Goal: Task Accomplishment & Management: Manage account settings

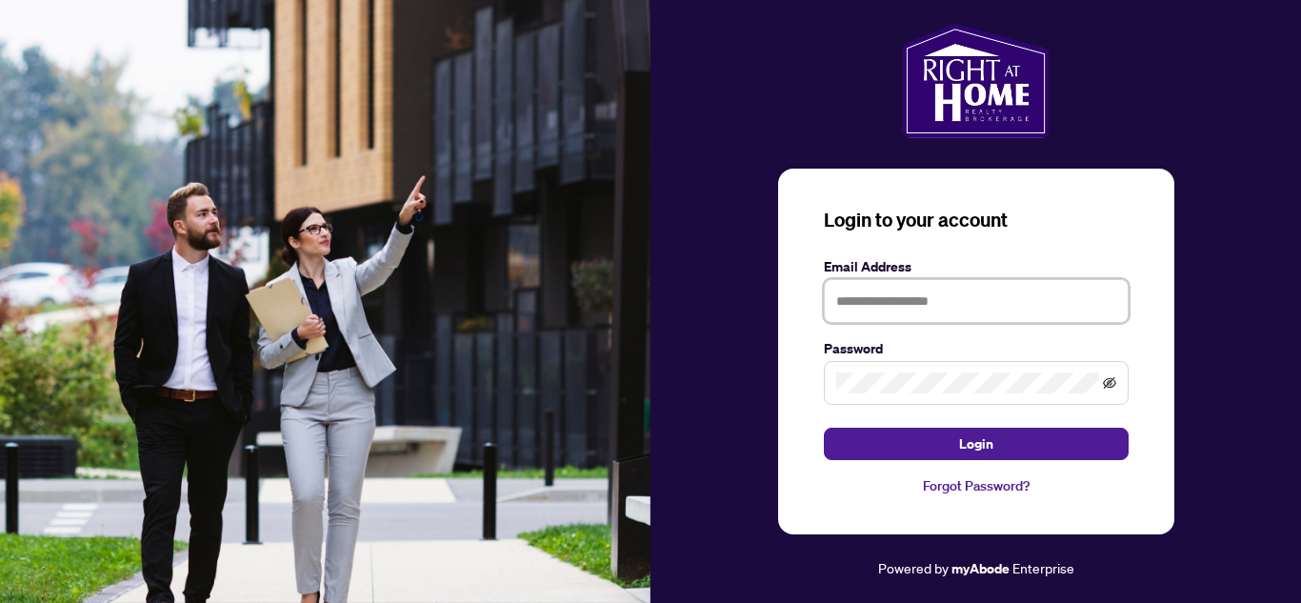
type input "**********"
click at [1106, 380] on icon "eye-invisible" at bounding box center [1109, 382] width 13 height 11
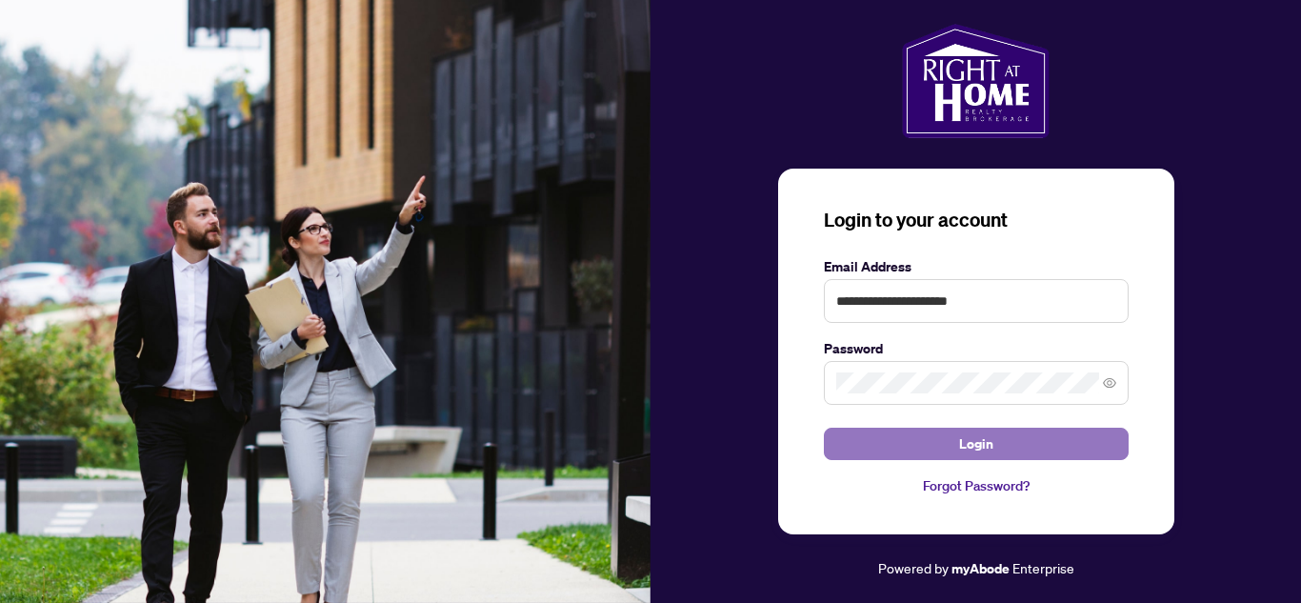
click at [973, 437] on span "Login" at bounding box center [976, 444] width 34 height 30
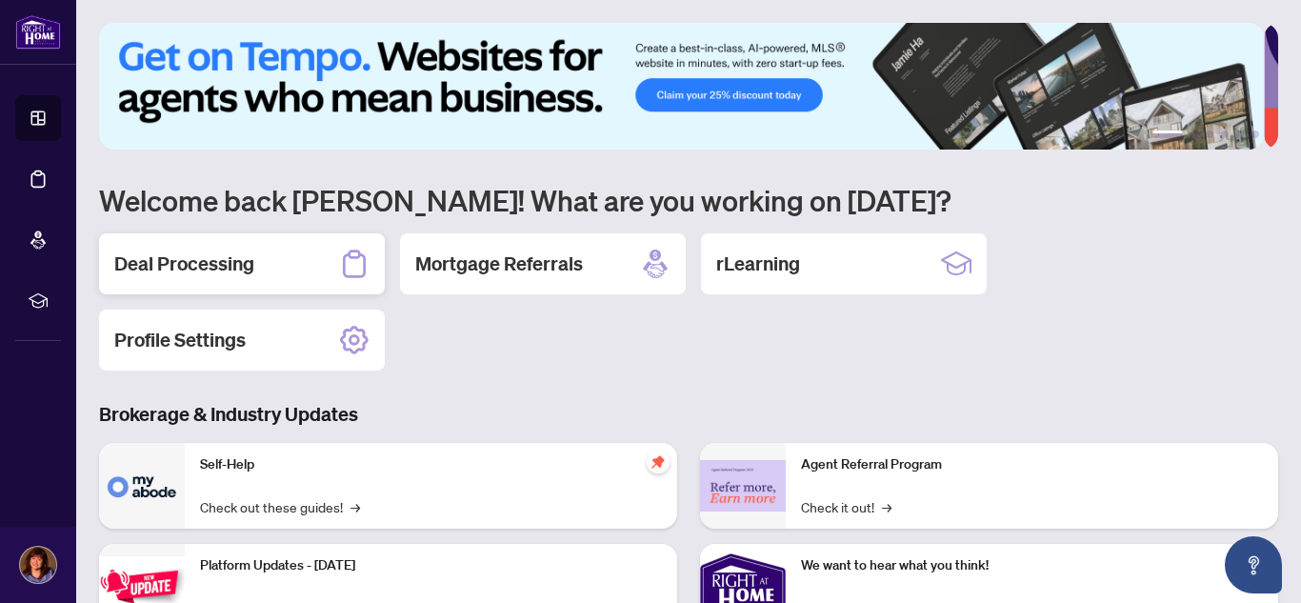
click at [205, 246] on div "Deal Processing" at bounding box center [242, 263] width 286 height 61
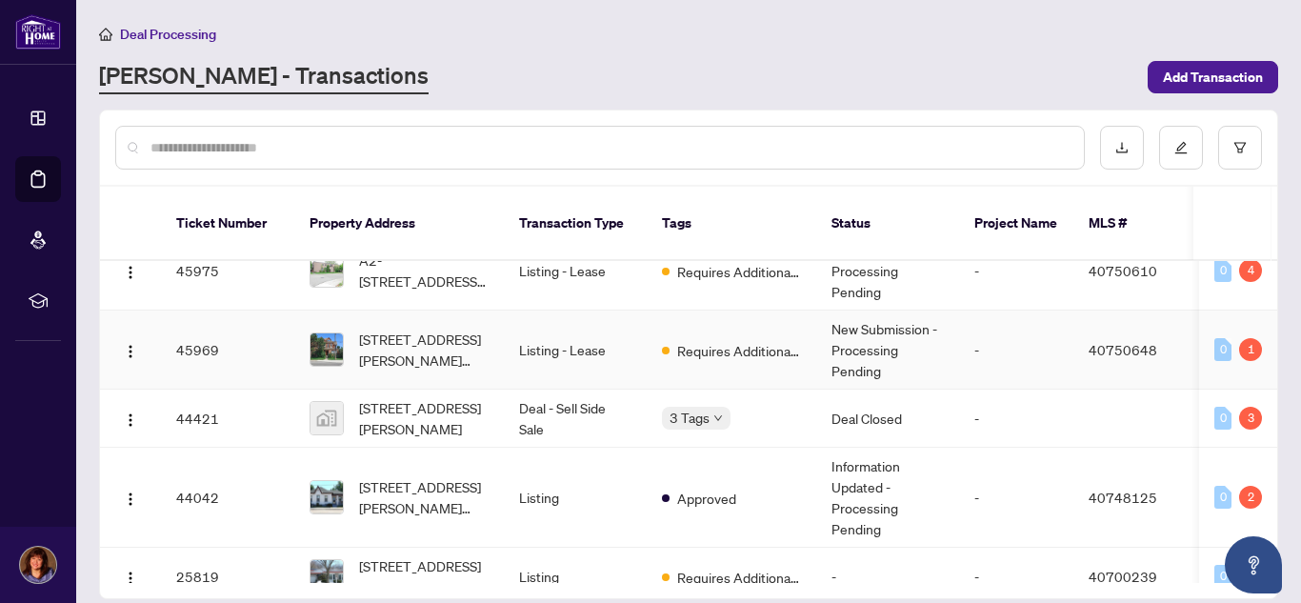
scroll to position [231, 0]
click at [1239, 406] on div "3" at bounding box center [1250, 417] width 23 height 23
click at [1249, 406] on div "3" at bounding box center [1250, 417] width 23 height 23
click at [584, 389] on td "Deal - Sell Side Sale" at bounding box center [575, 418] width 143 height 58
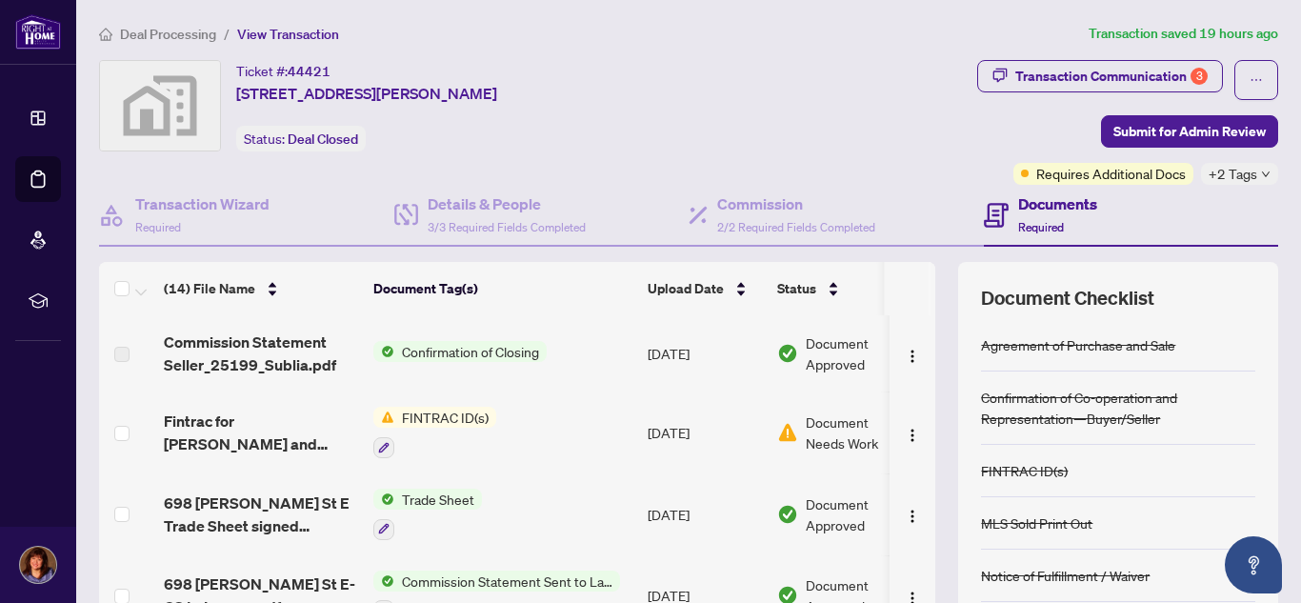
click at [440, 420] on span "FINTRAC ID(s)" at bounding box center [445, 417] width 102 height 21
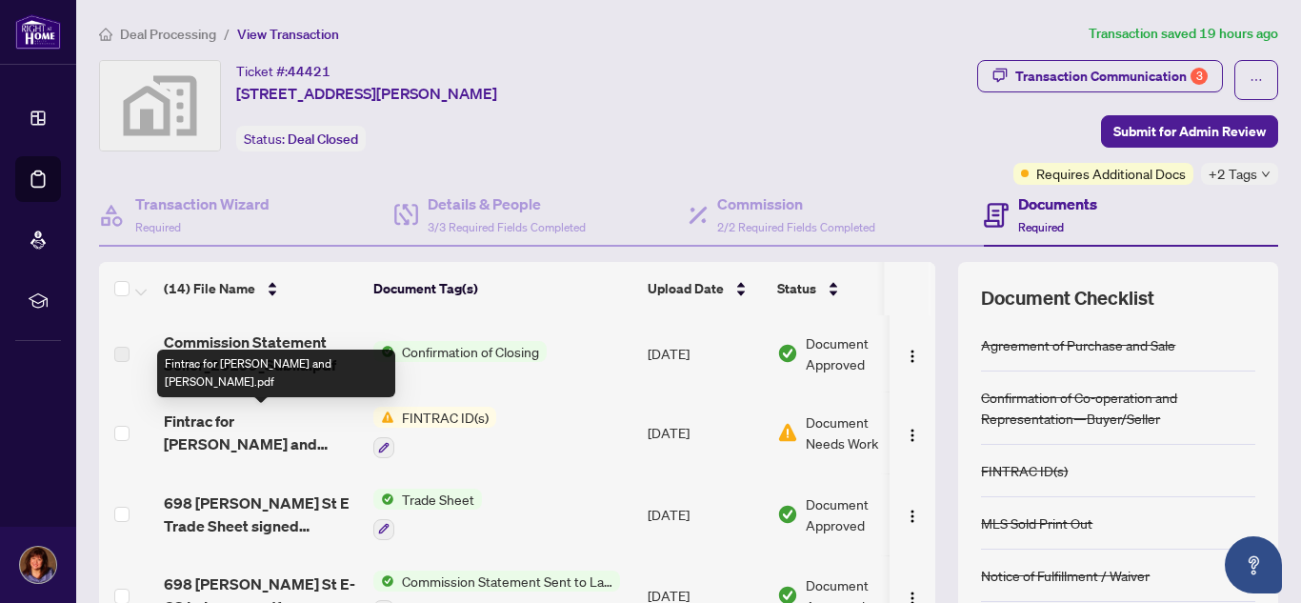
click at [238, 415] on span "Fintrac for [PERSON_NAME] and [PERSON_NAME].pdf" at bounding box center [261, 433] width 194 height 46
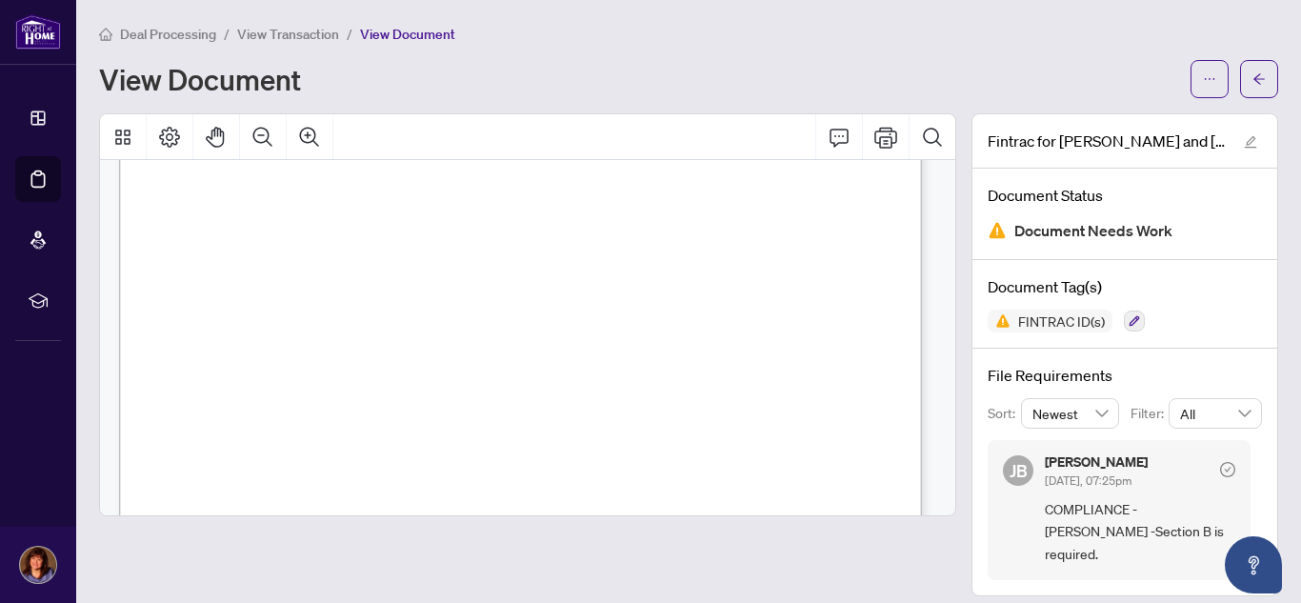
scroll to position [1485, 0]
